Goal: Task Accomplishment & Management: Use online tool/utility

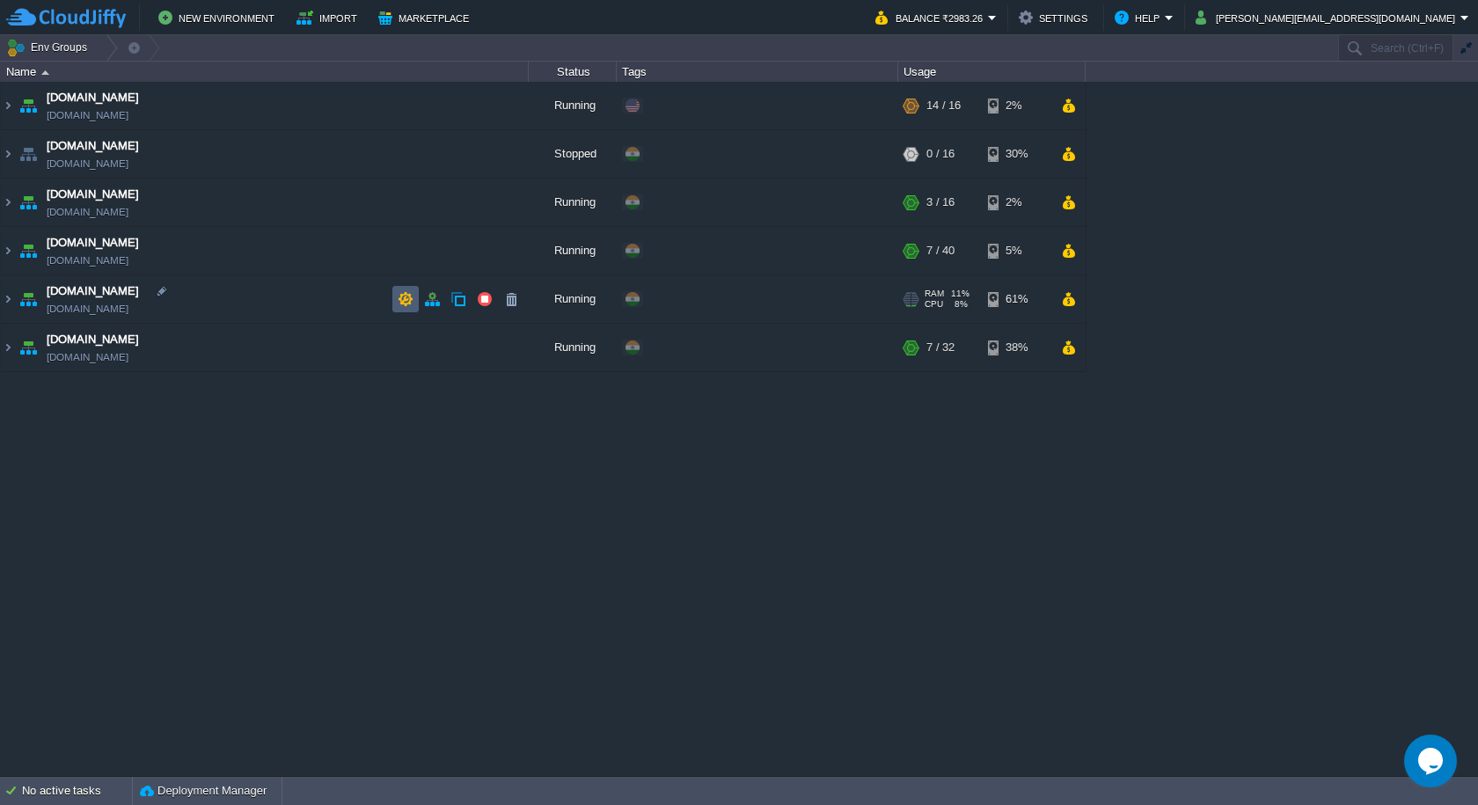
click at [395, 300] on td at bounding box center [405, 299] width 26 height 26
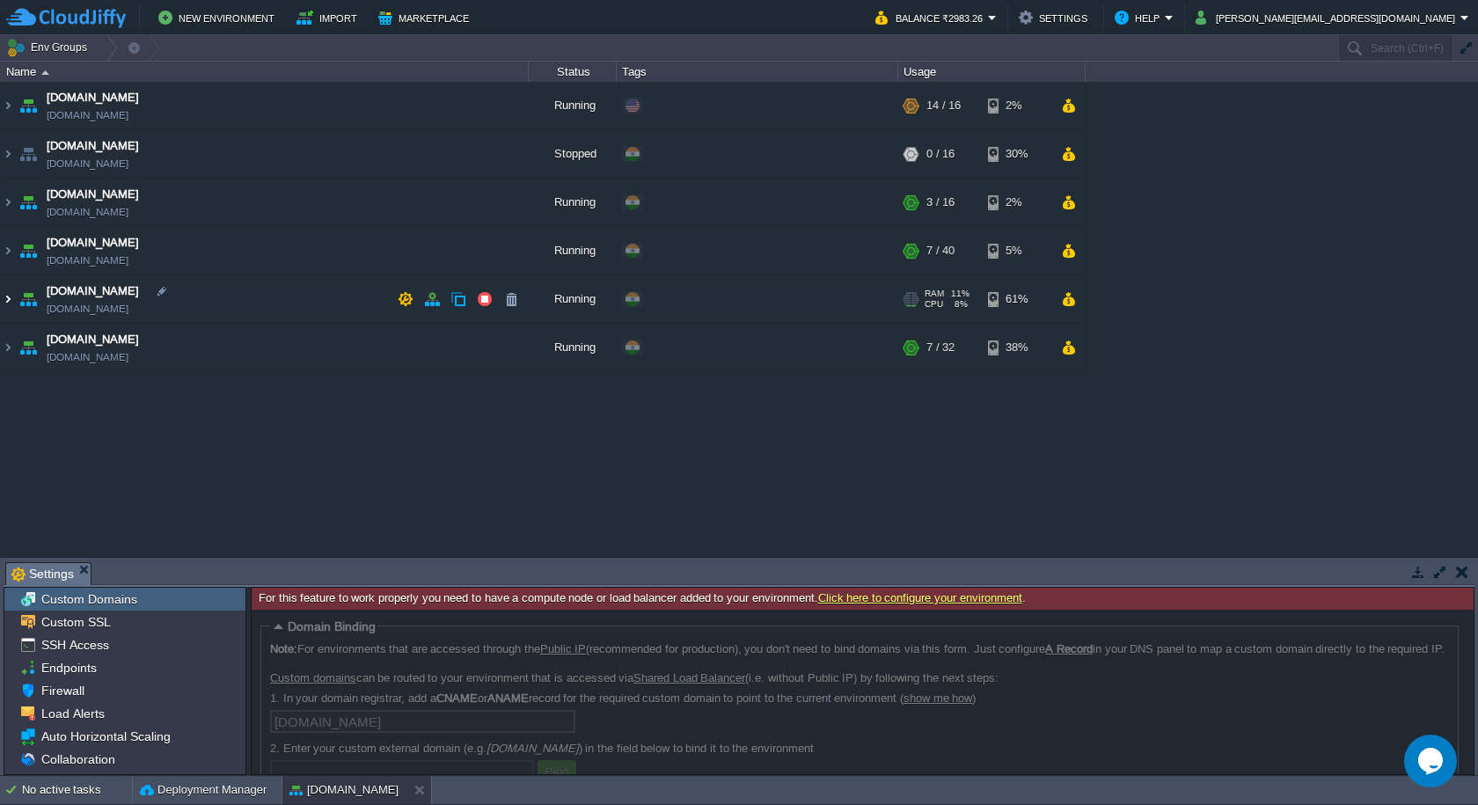
click at [4, 299] on img at bounding box center [8, 298] width 14 height 47
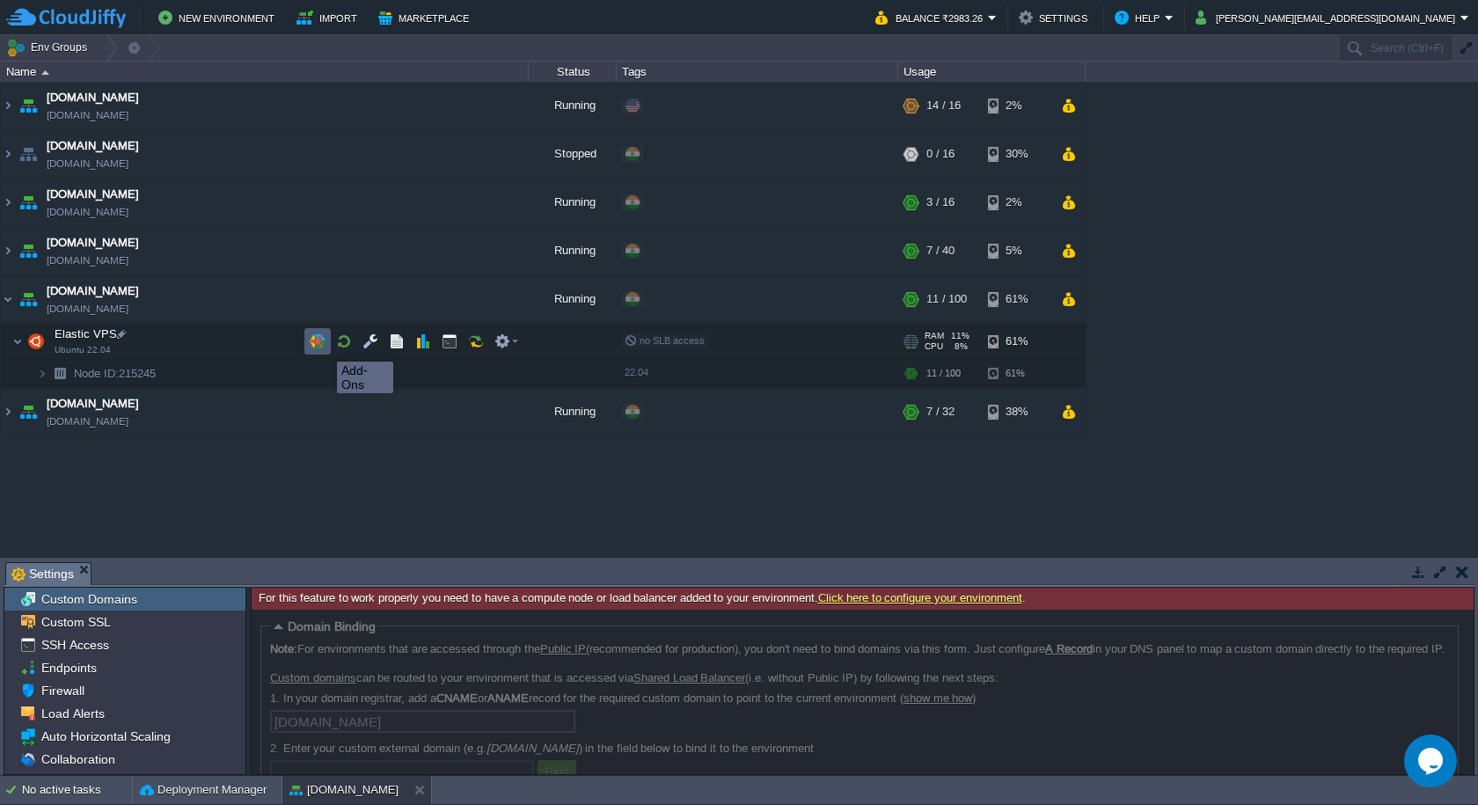
click at [324, 346] on button "button" at bounding box center [318, 341] width 16 height 16
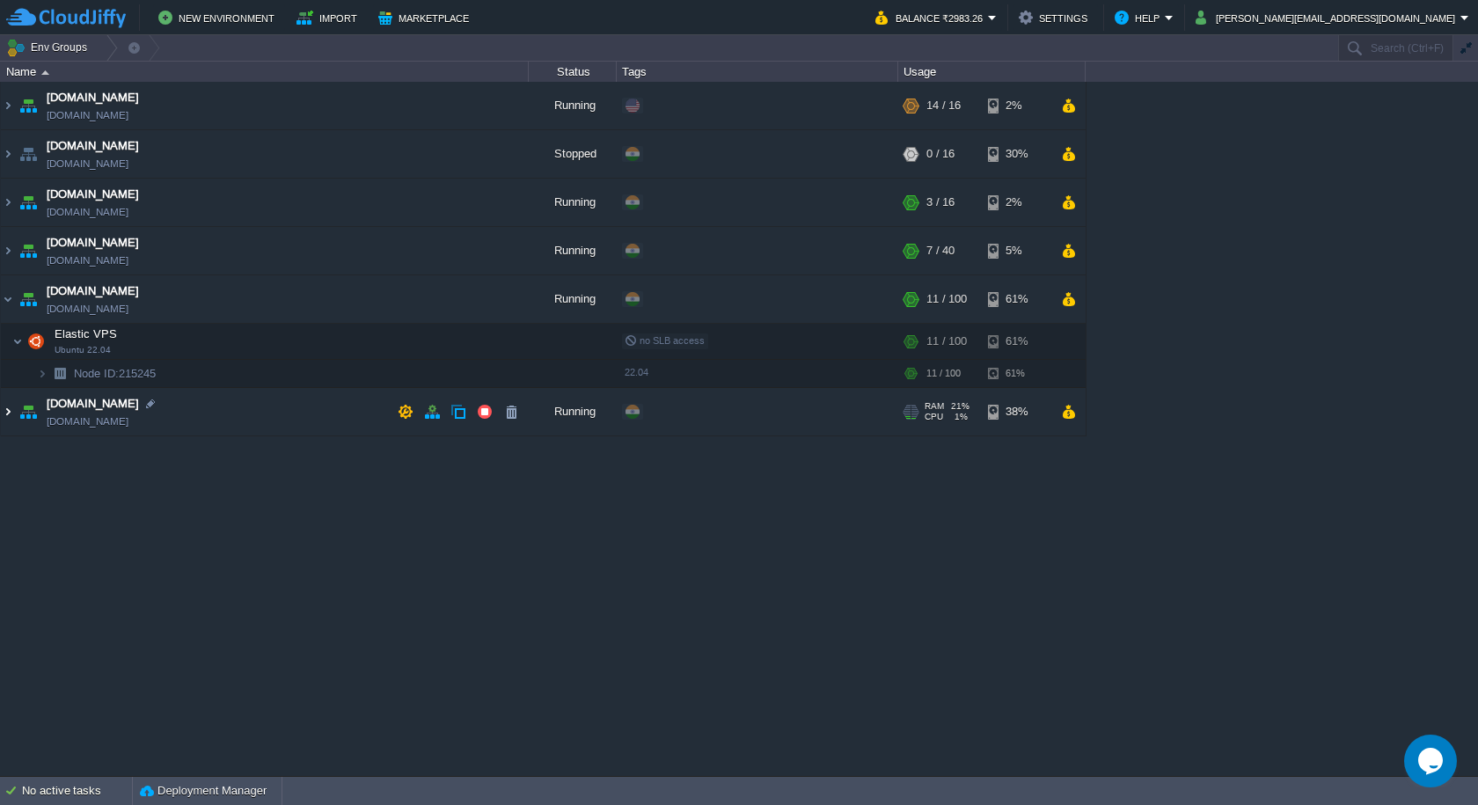
click at [4, 417] on img at bounding box center [8, 411] width 14 height 47
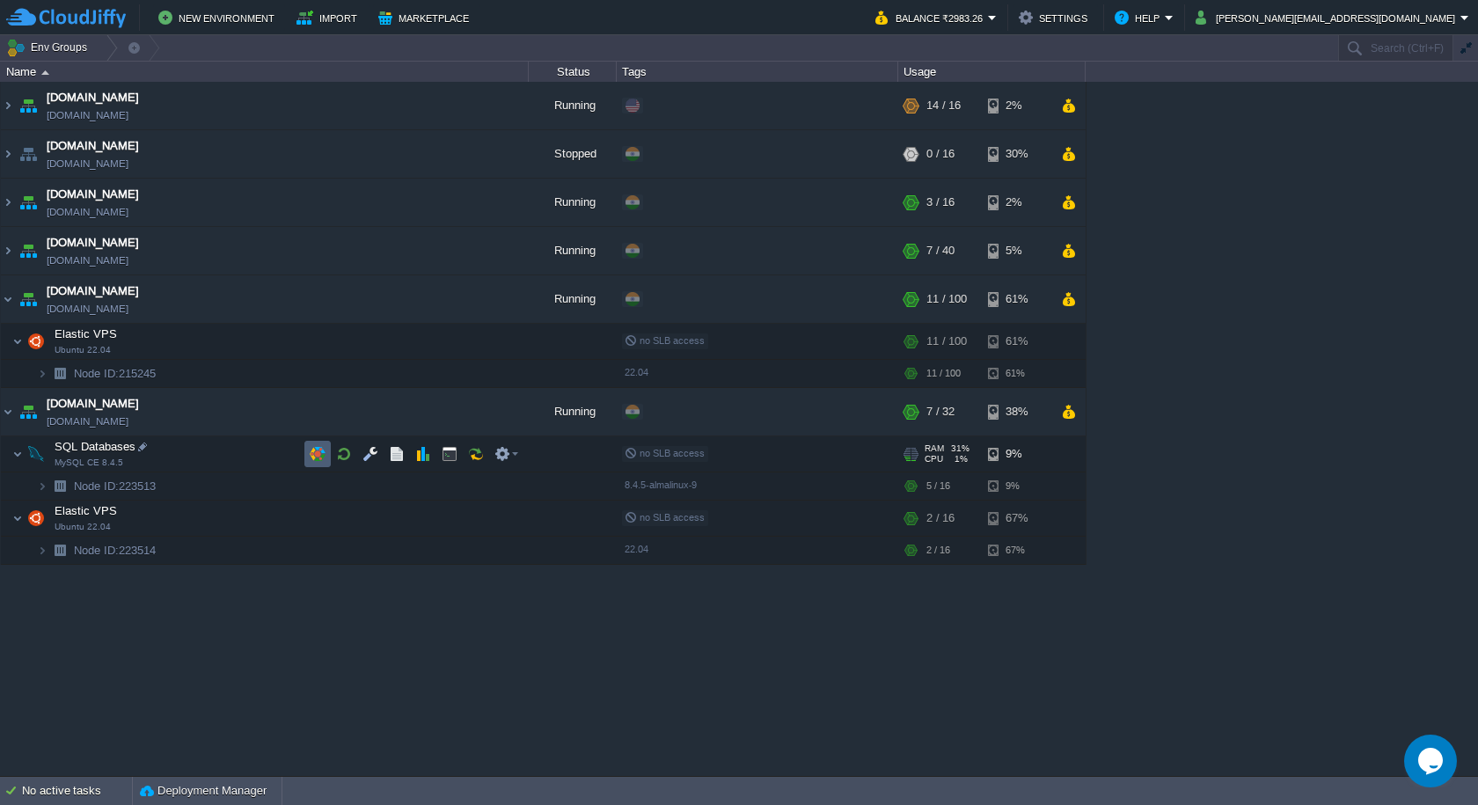
click at [312, 459] on button "button" at bounding box center [318, 454] width 16 height 16
click at [323, 522] on button "button" at bounding box center [318, 518] width 16 height 16
click at [315, 521] on button "button" at bounding box center [318, 518] width 16 height 16
click at [219, 783] on button "Deployment Manager" at bounding box center [203, 791] width 127 height 18
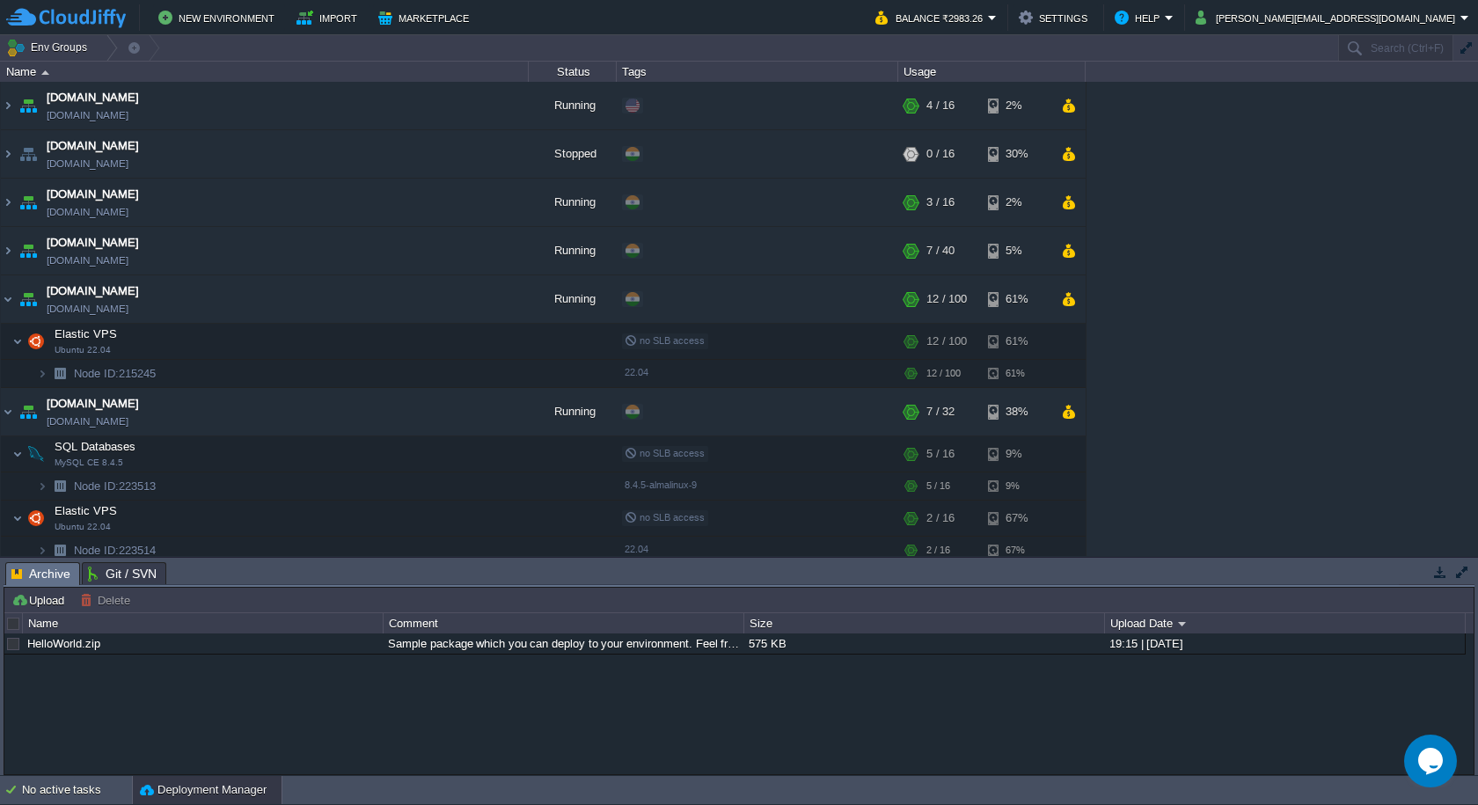
click at [1444, 572] on button "button" at bounding box center [1440, 572] width 16 height 16
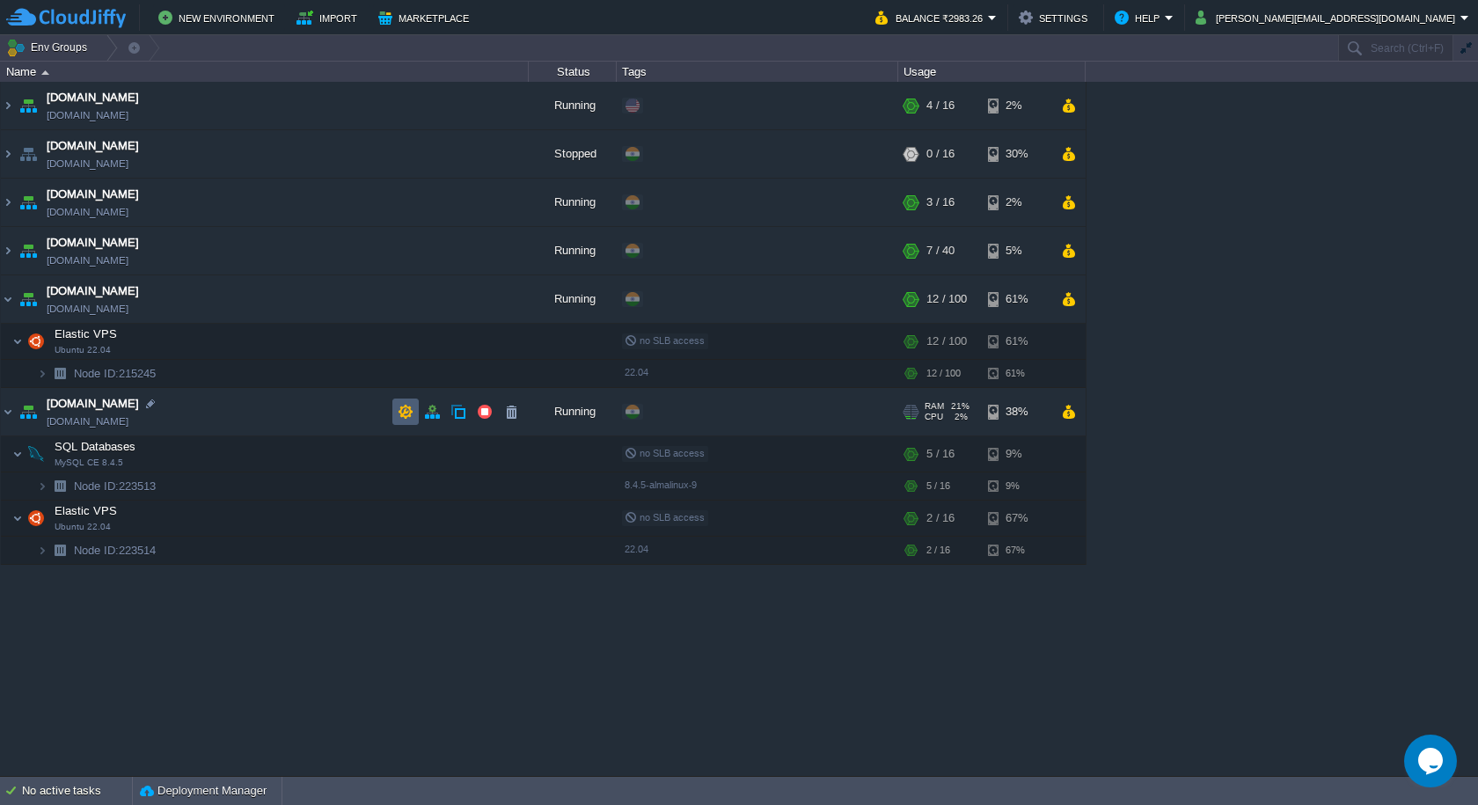
click at [396, 414] on td at bounding box center [405, 411] width 26 height 26
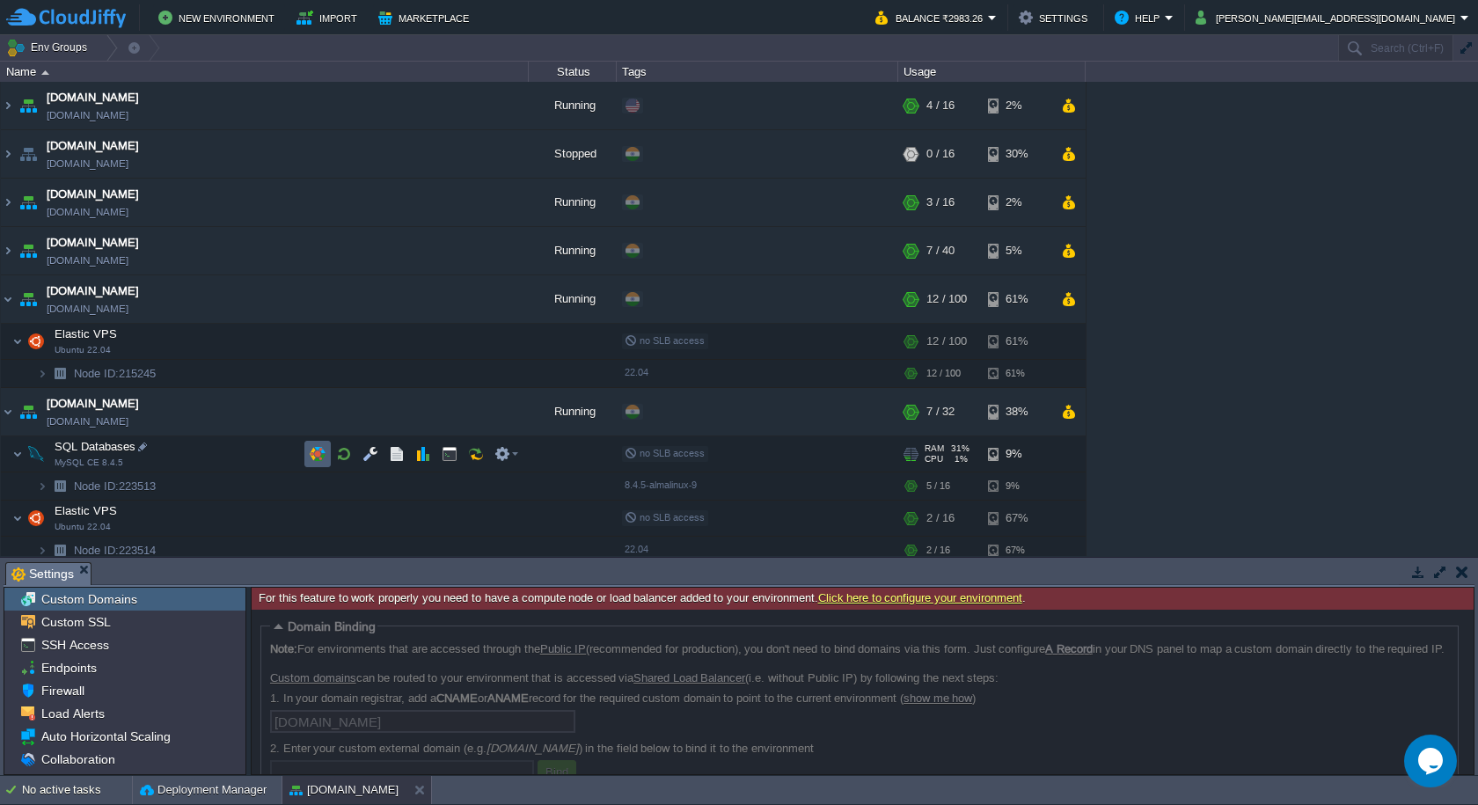
click at [325, 456] on td at bounding box center [317, 454] width 26 height 26
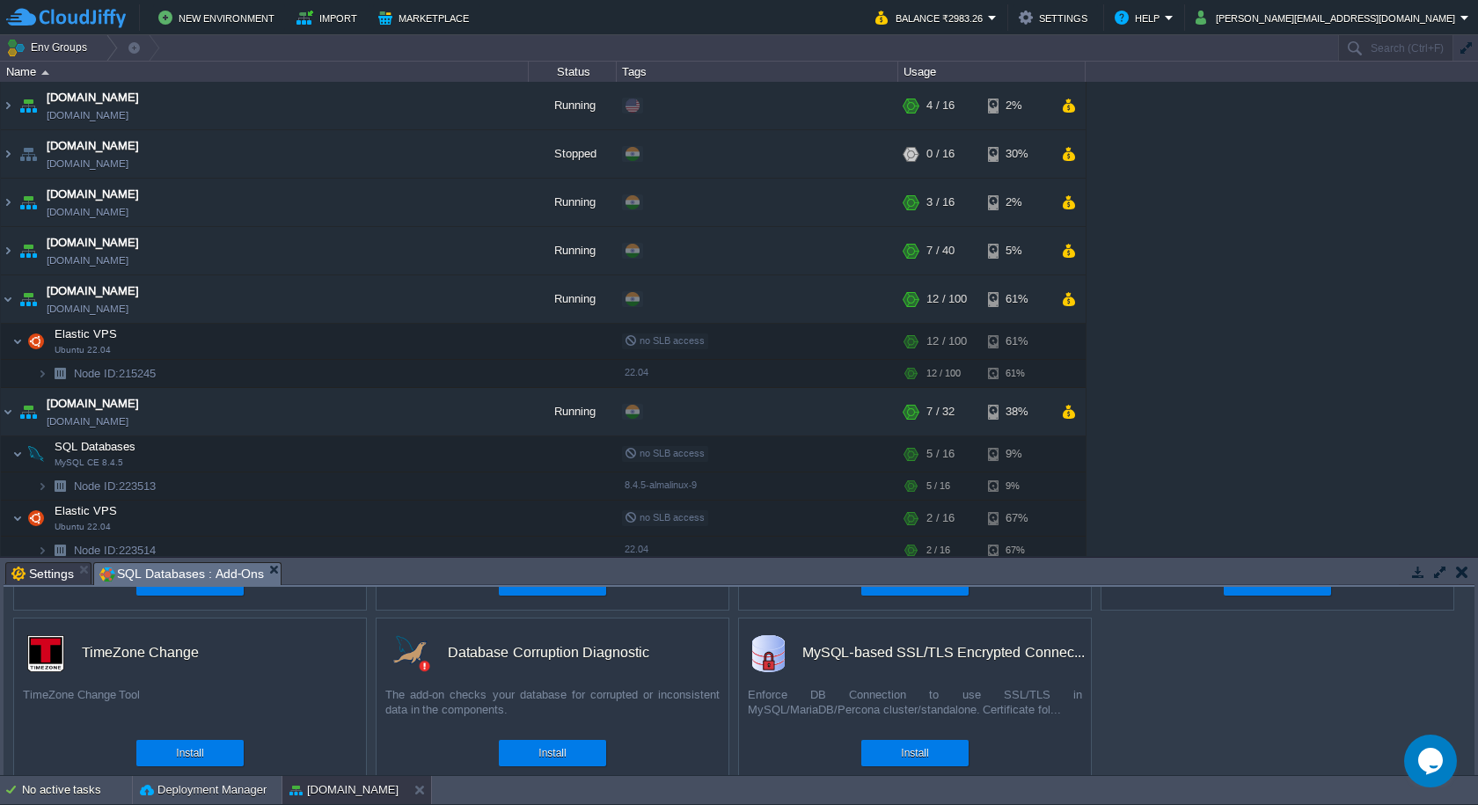
scroll to position [166, 0]
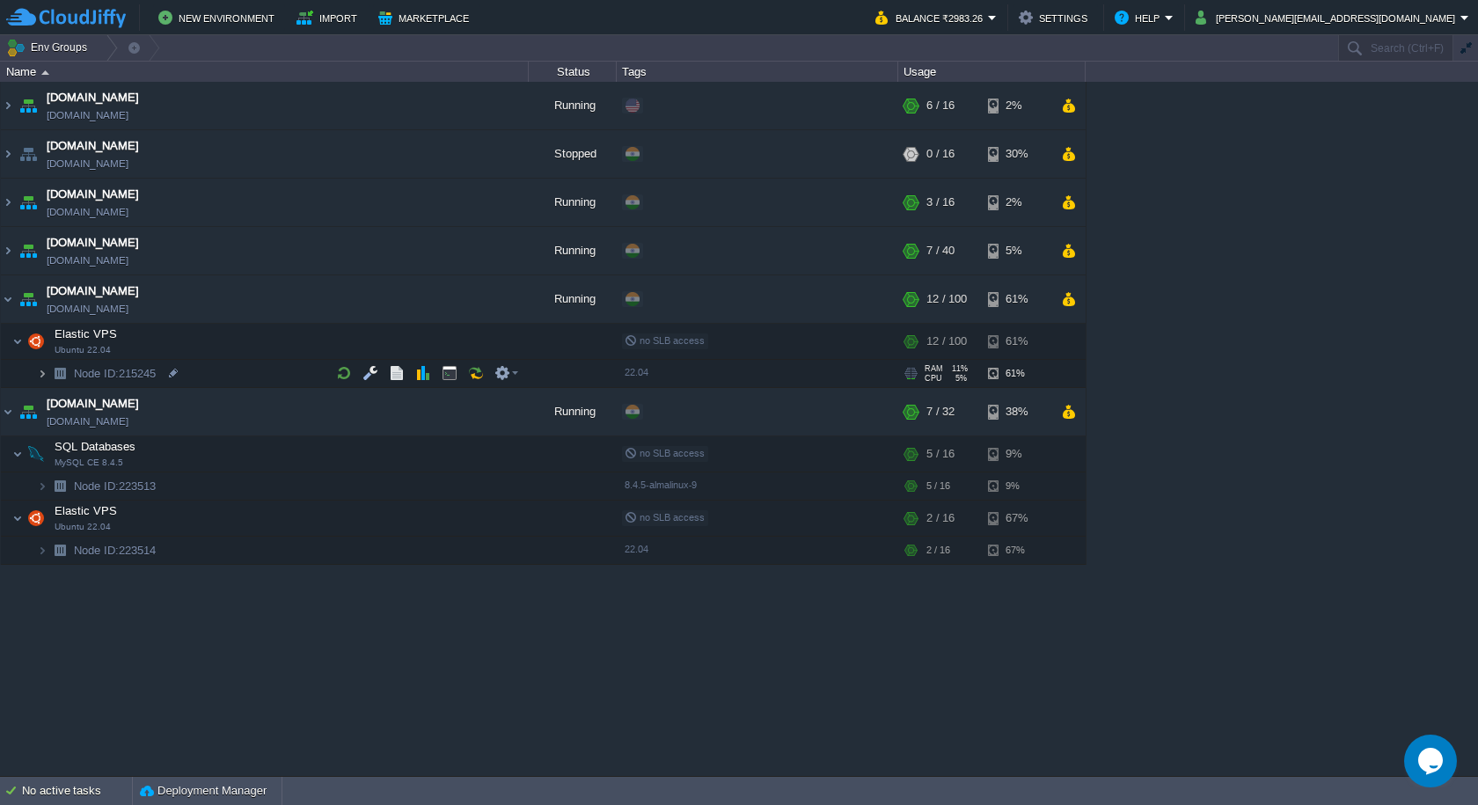
click at [40, 378] on img at bounding box center [42, 373] width 11 height 27
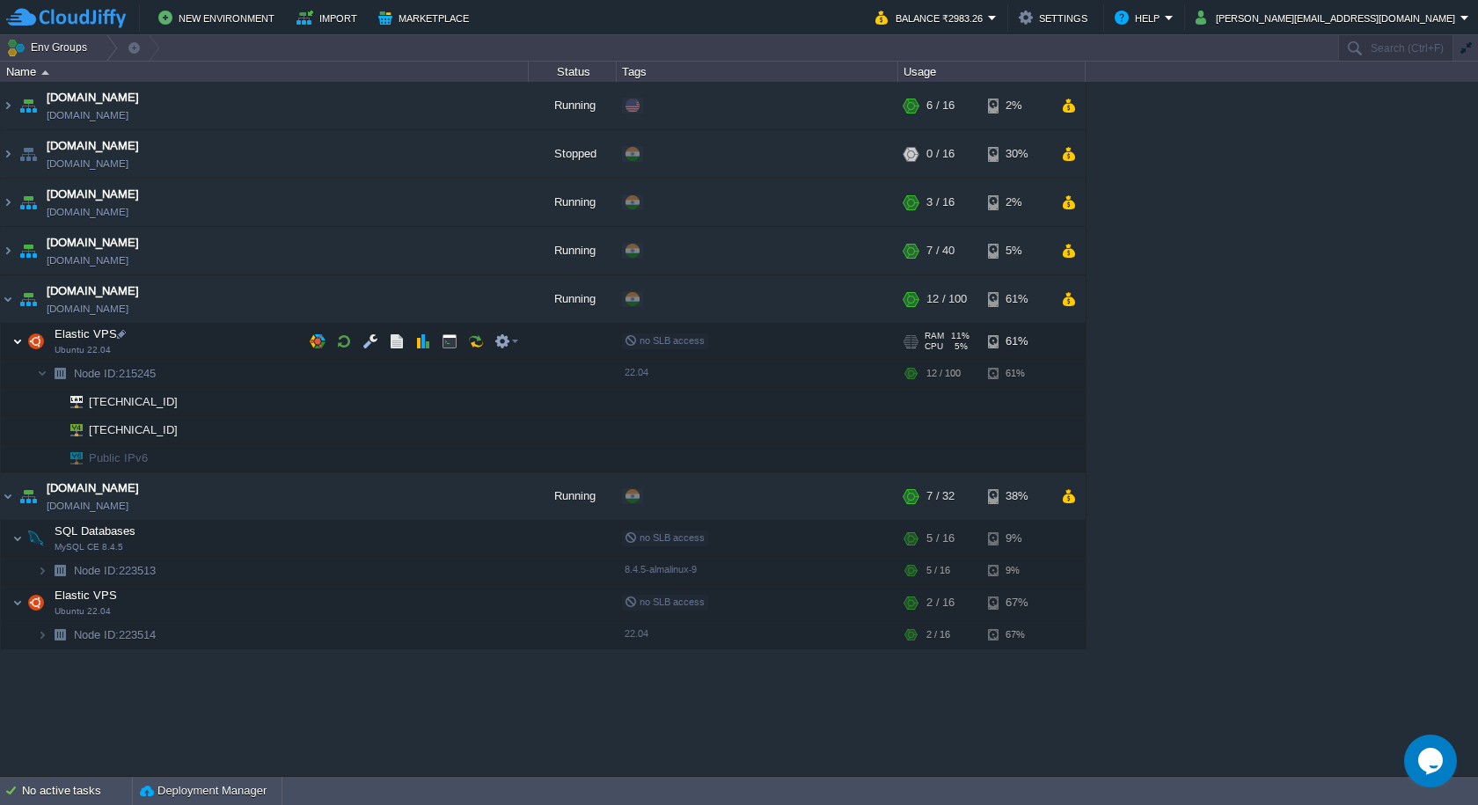
click at [13, 340] on img at bounding box center [17, 341] width 11 height 35
